Goal: Navigation & Orientation: Go to known website

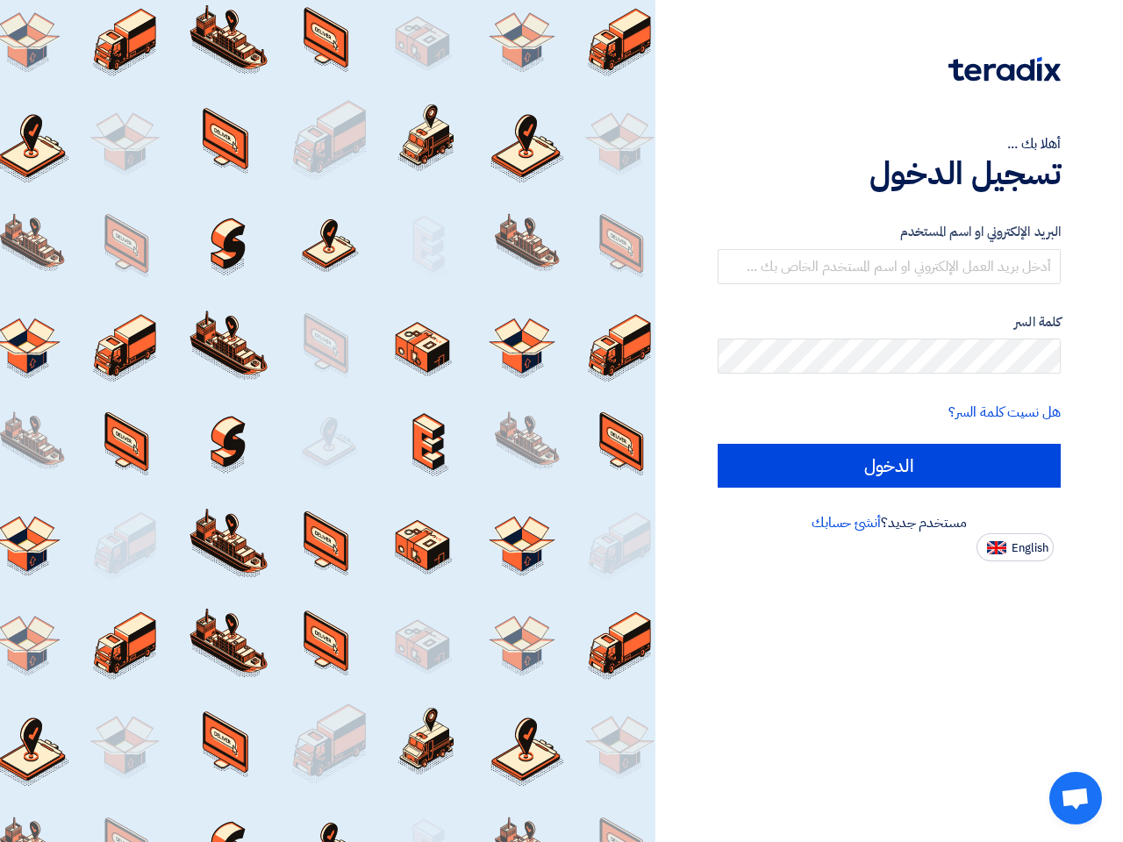
click at [561, 421] on div at bounding box center [327, 421] width 655 height 842
click at [1015, 547] on span "English" at bounding box center [1029, 548] width 37 height 12
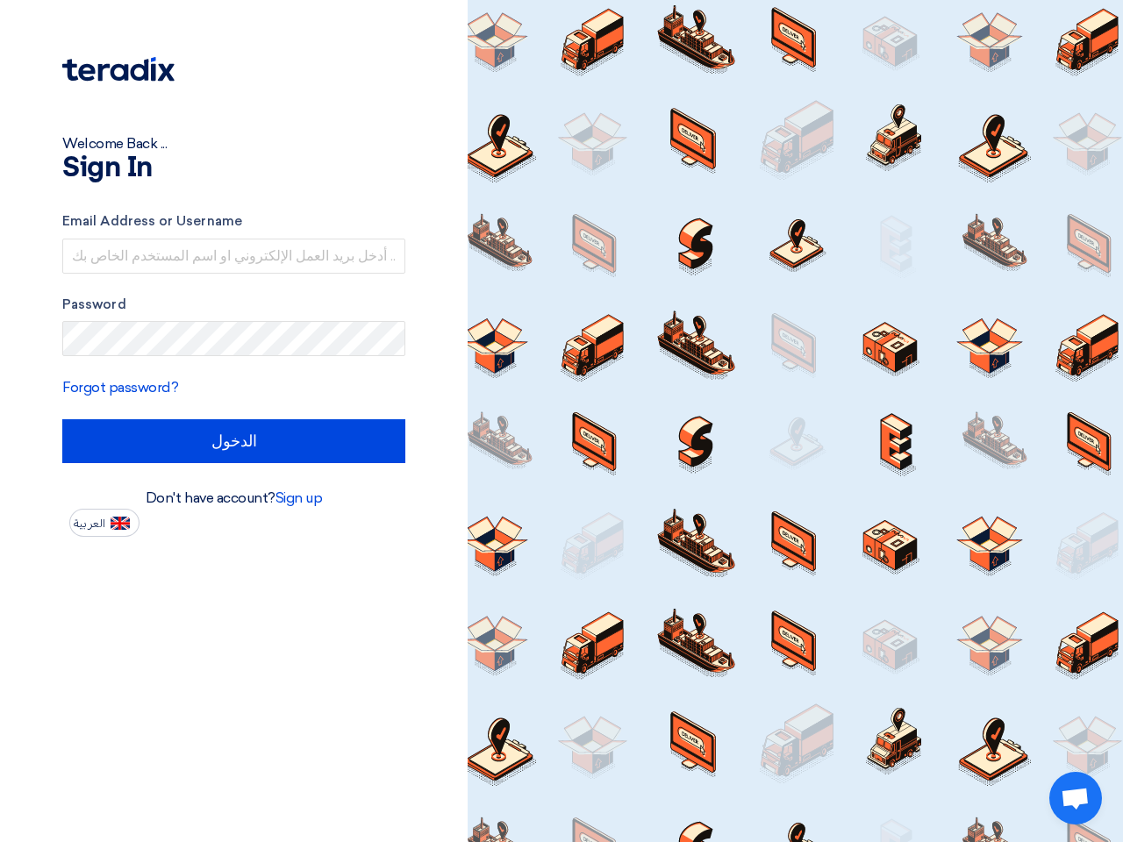
click at [1075, 798] on span "Open chat" at bounding box center [1075, 800] width 29 height 25
type input "Sign in"
